Goal: Find specific page/section

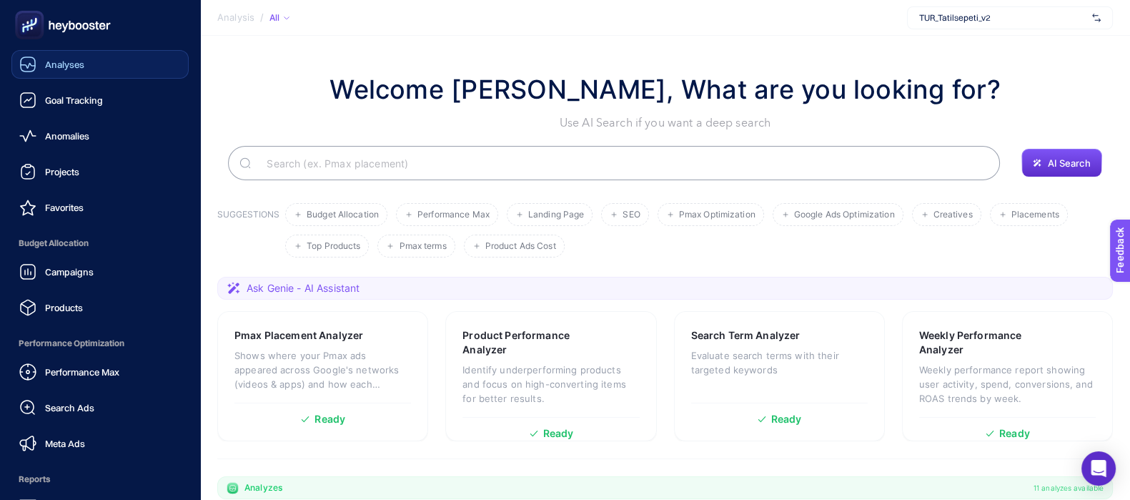
click at [86, 66] on link "Analyses" at bounding box center [99, 64] width 177 height 29
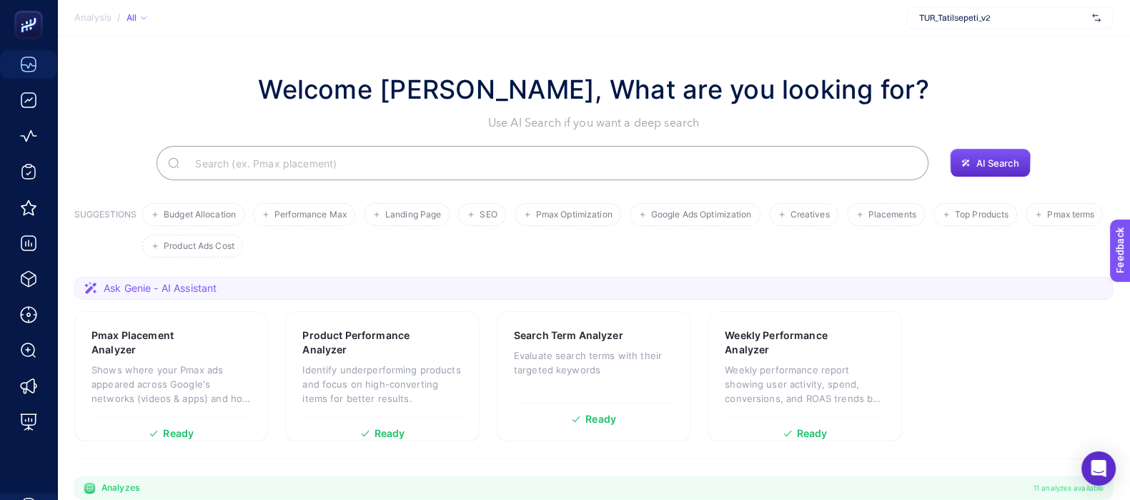
click at [1001, 26] on div "TUR_Tatilsepeti_v2" at bounding box center [1010, 17] width 206 height 23
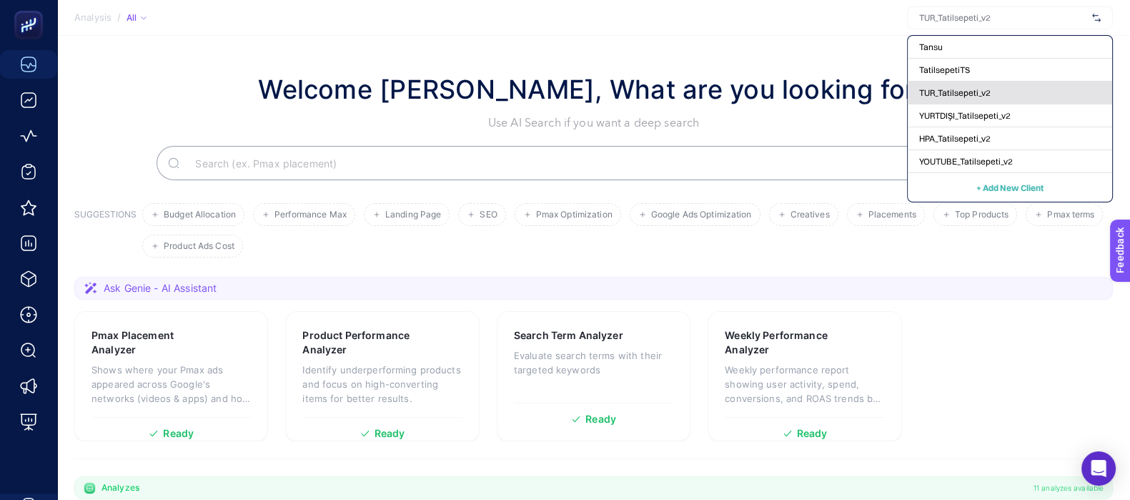
click at [961, 90] on span "TUR_Tatilsepeti_v2" at bounding box center [954, 92] width 71 height 11
